Goal: Find specific page/section: Find specific page/section

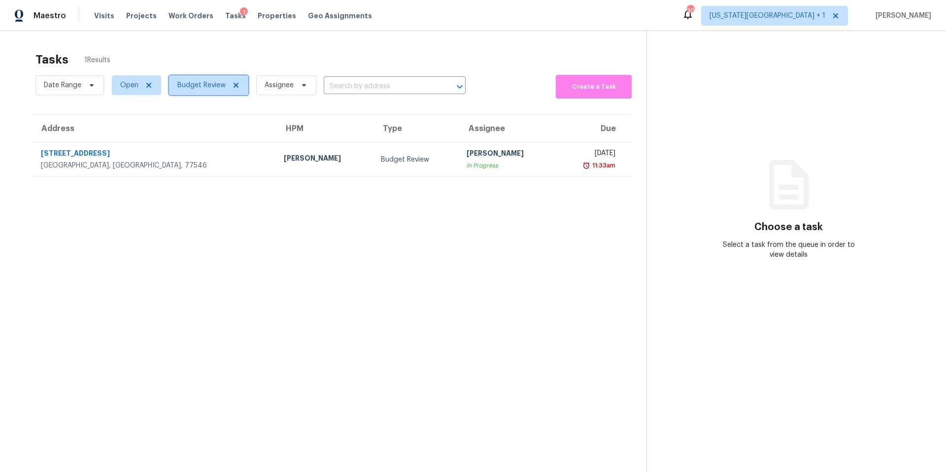
click at [196, 93] on span "Budget Review" at bounding box center [208, 85] width 79 height 20
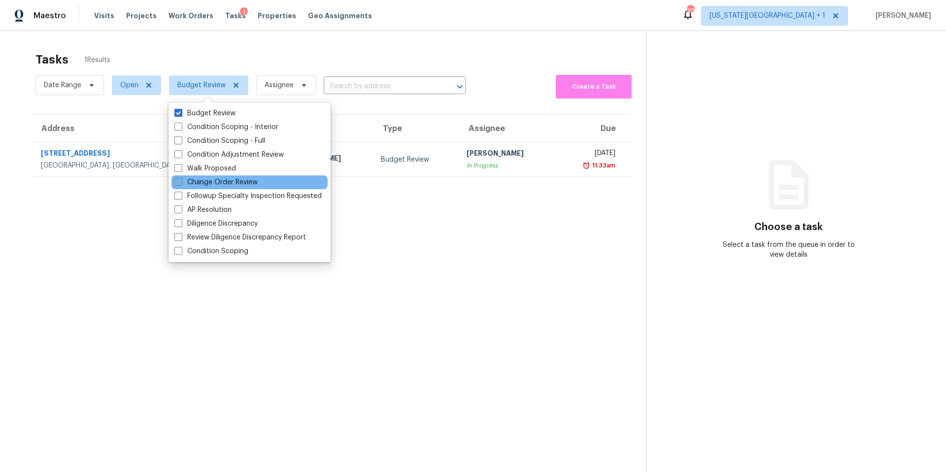
click at [204, 180] on label "Change Order Review" at bounding box center [216, 182] width 83 height 10
click at [181, 180] on input "Change Order Review" at bounding box center [178, 180] width 6 height 6
checkbox input "true"
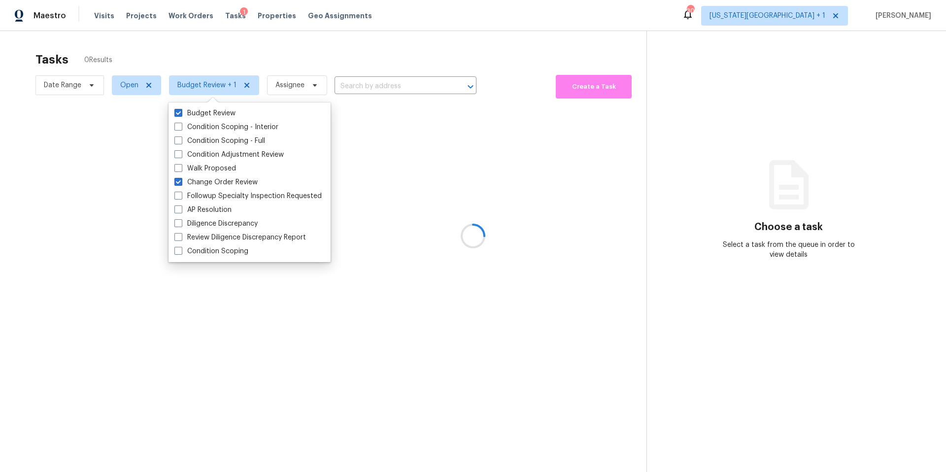
click at [282, 56] on div at bounding box center [473, 236] width 946 height 472
